Goal: Use online tool/utility: Utilize a website feature to perform a specific function

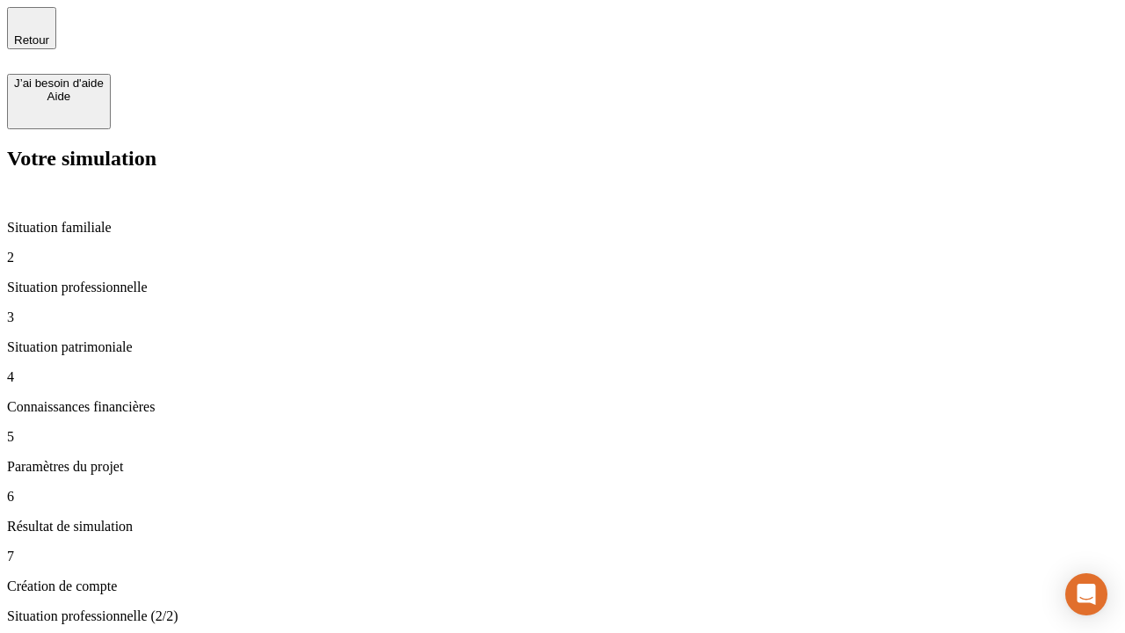
type input "30 000"
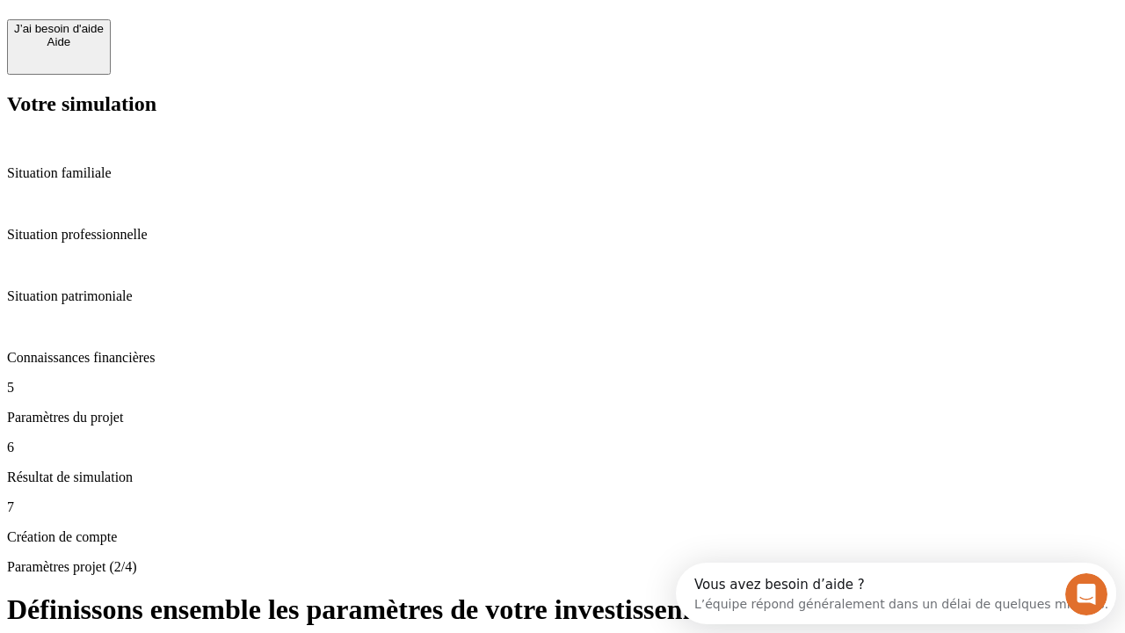
scroll to position [16, 0]
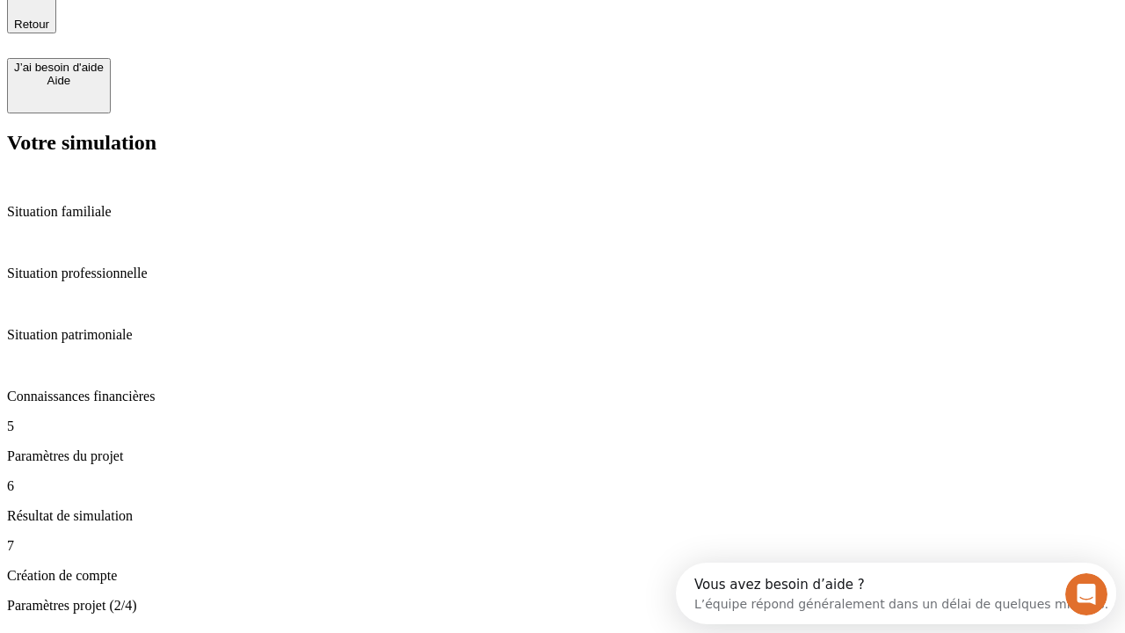
type input "25"
type input "1 000"
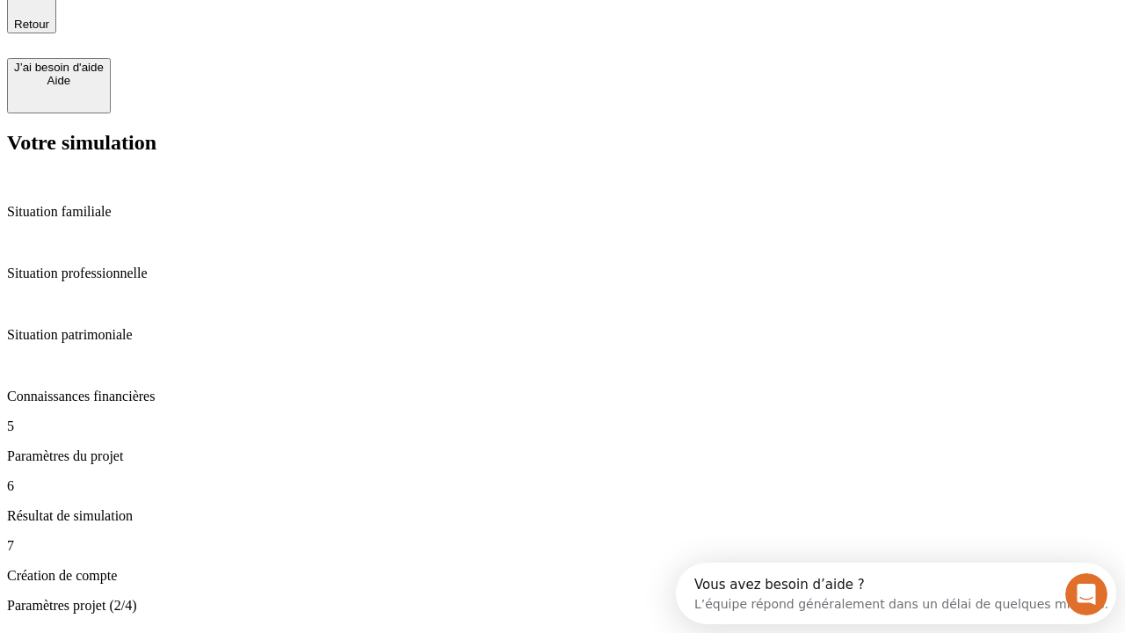
type input "640"
